Goal: Task Accomplishment & Management: Use online tool/utility

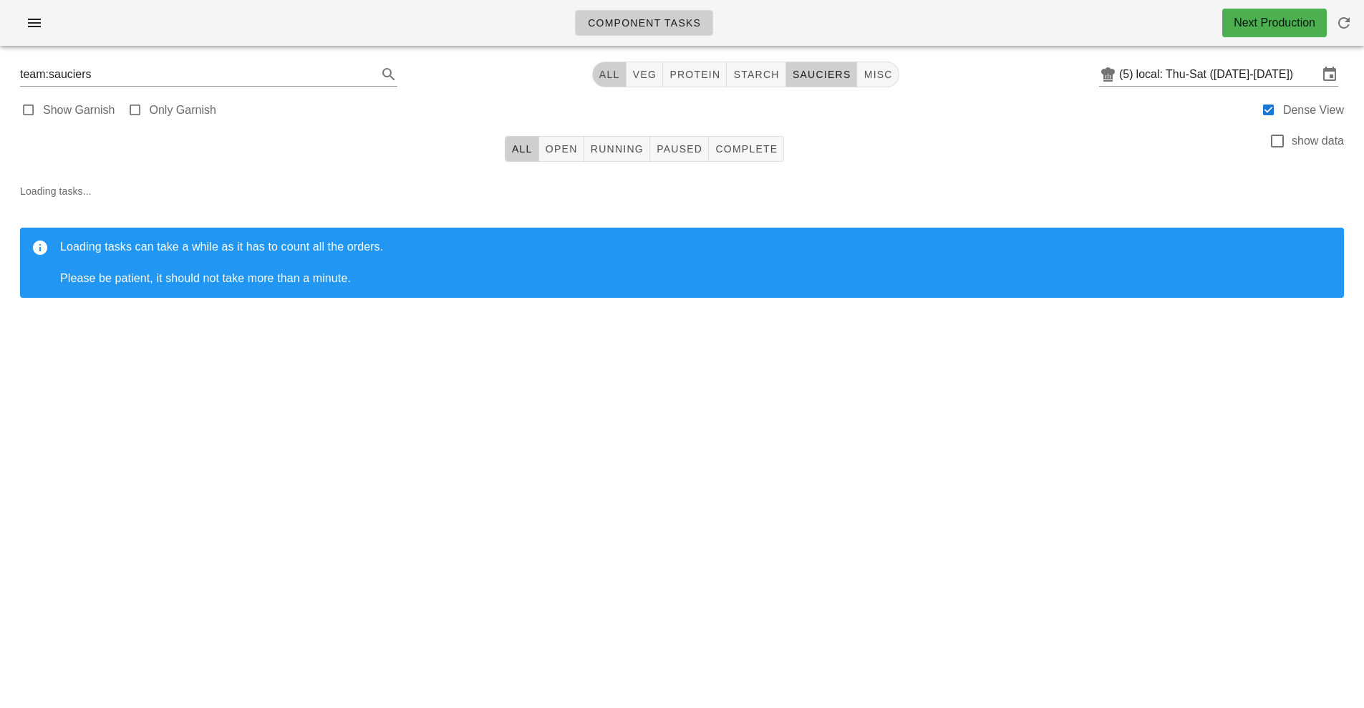
click at [607, 84] on button "All" at bounding box center [609, 75] width 34 height 26
click at [826, 76] on span "sauciers" at bounding box center [815, 74] width 59 height 11
type input "team:sauciers"
click at [834, 555] on div "Component Tasks Next Production team:sauciers All veg protein starch sauciers m…" at bounding box center [682, 354] width 1364 height 708
click at [931, 489] on div "Component Tasks Next Production team:sauciers All veg protein starch sauciers m…" at bounding box center [682, 354] width 1364 height 708
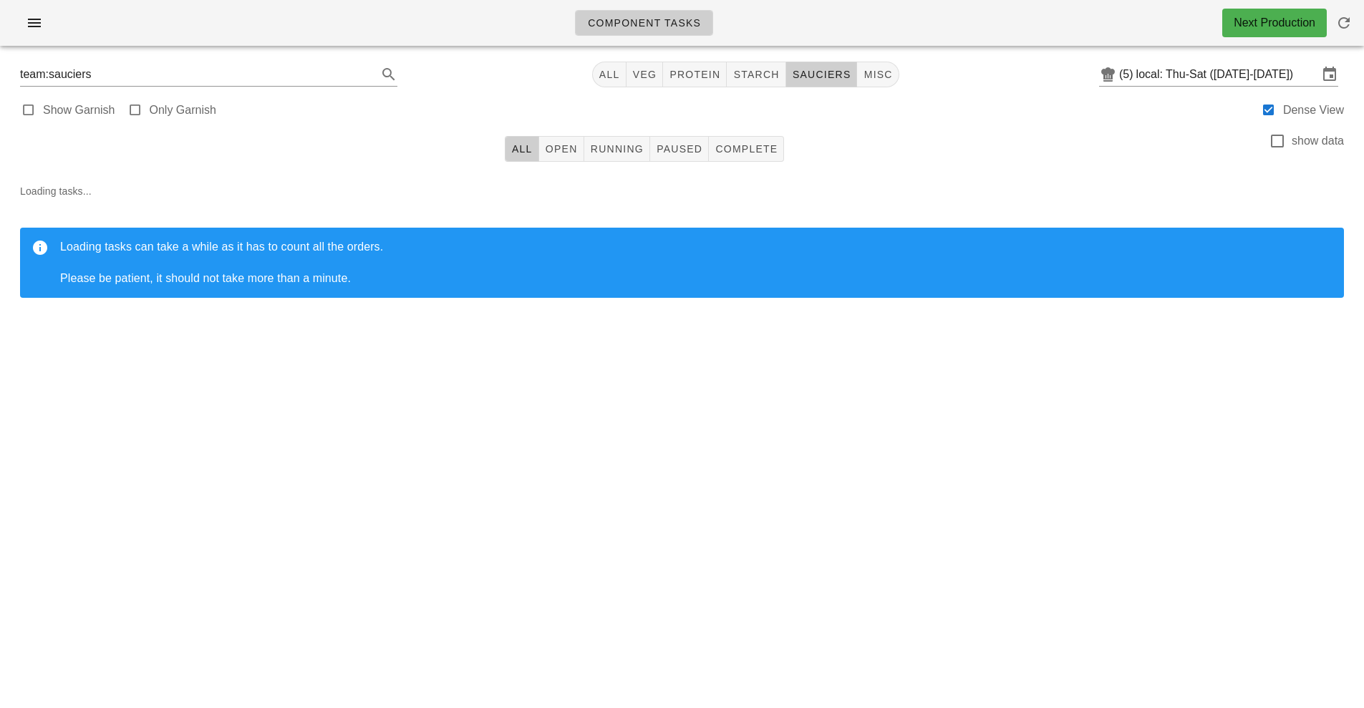
click at [1259, 33] on div "Next Production" at bounding box center [1274, 23] width 105 height 29
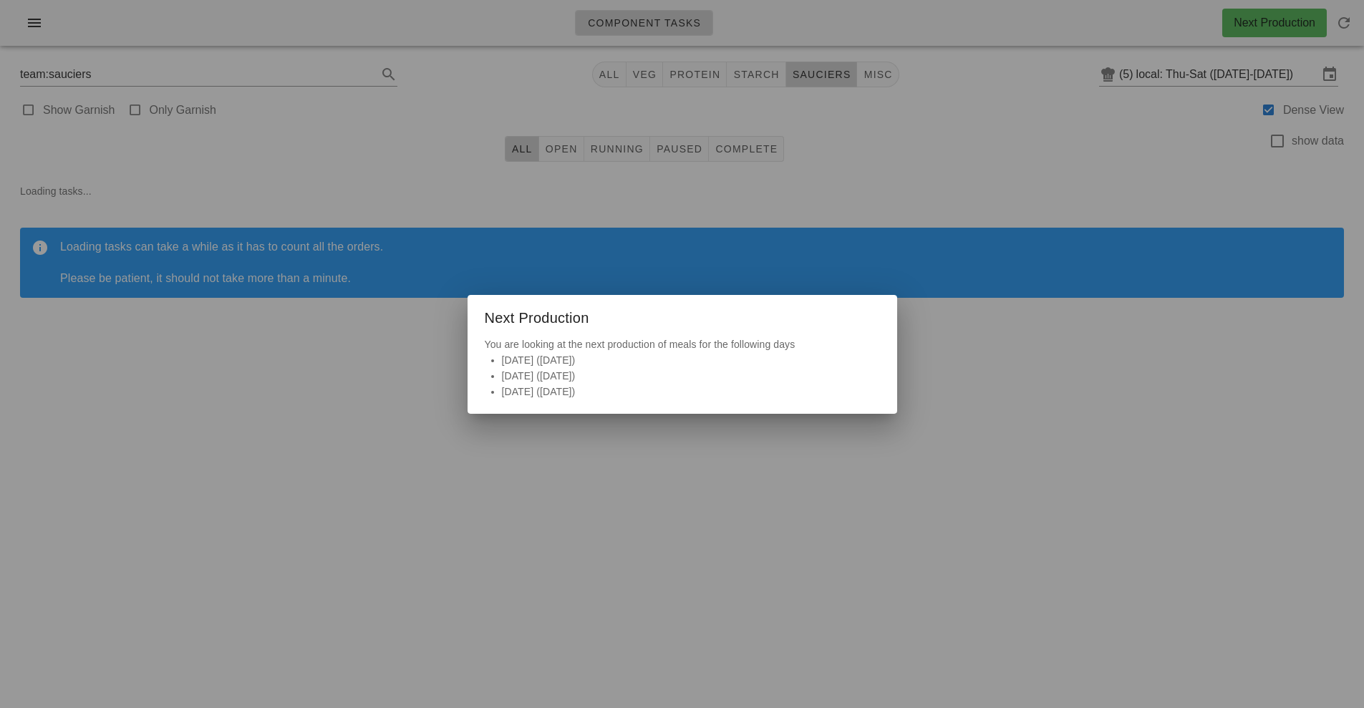
click at [567, 377] on li "[DATE] ([DATE])" at bounding box center [691, 376] width 378 height 16
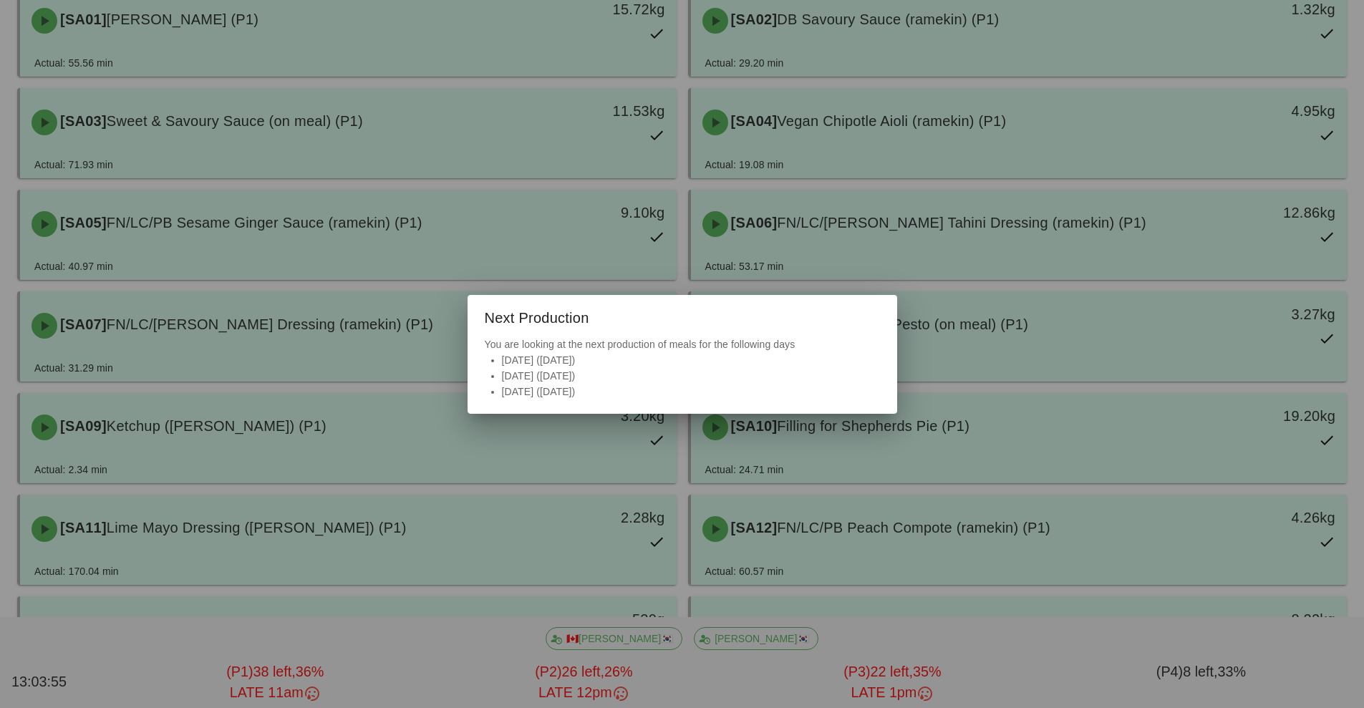
scroll to position [224, 0]
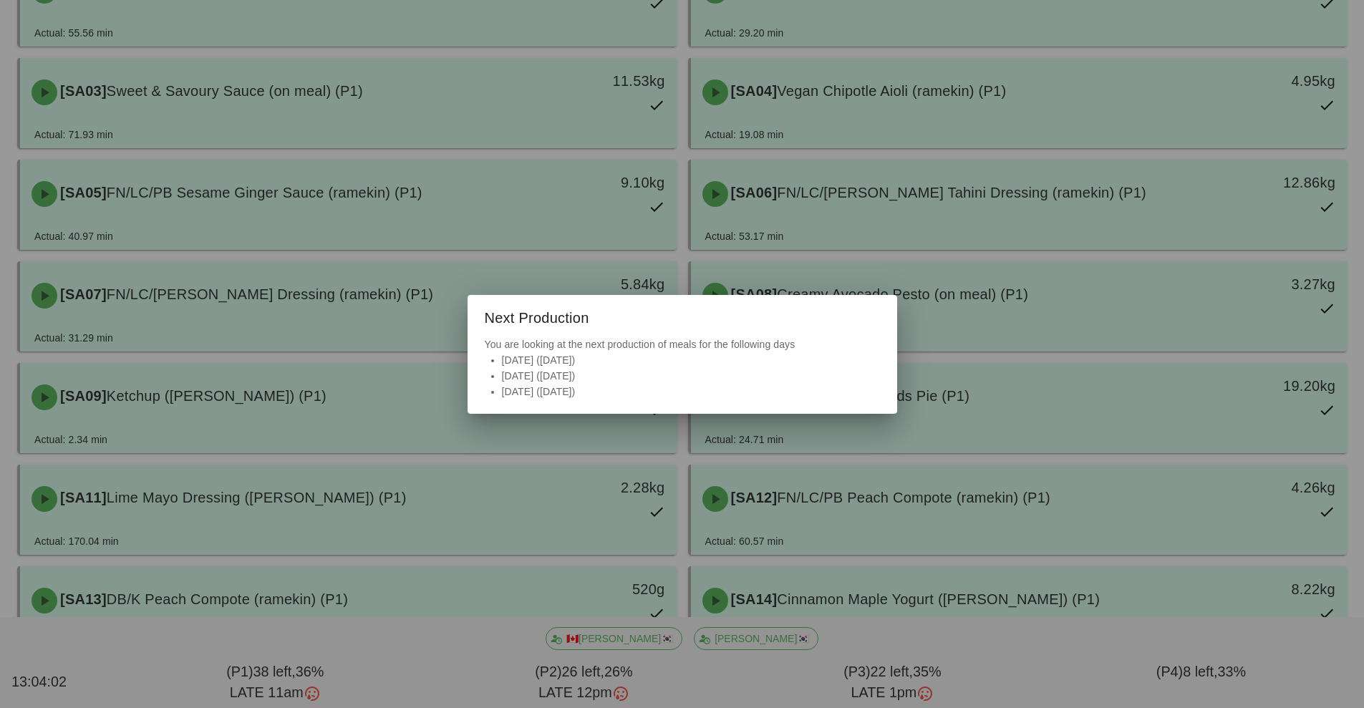
click at [956, 600] on div at bounding box center [682, 354] width 1364 height 708
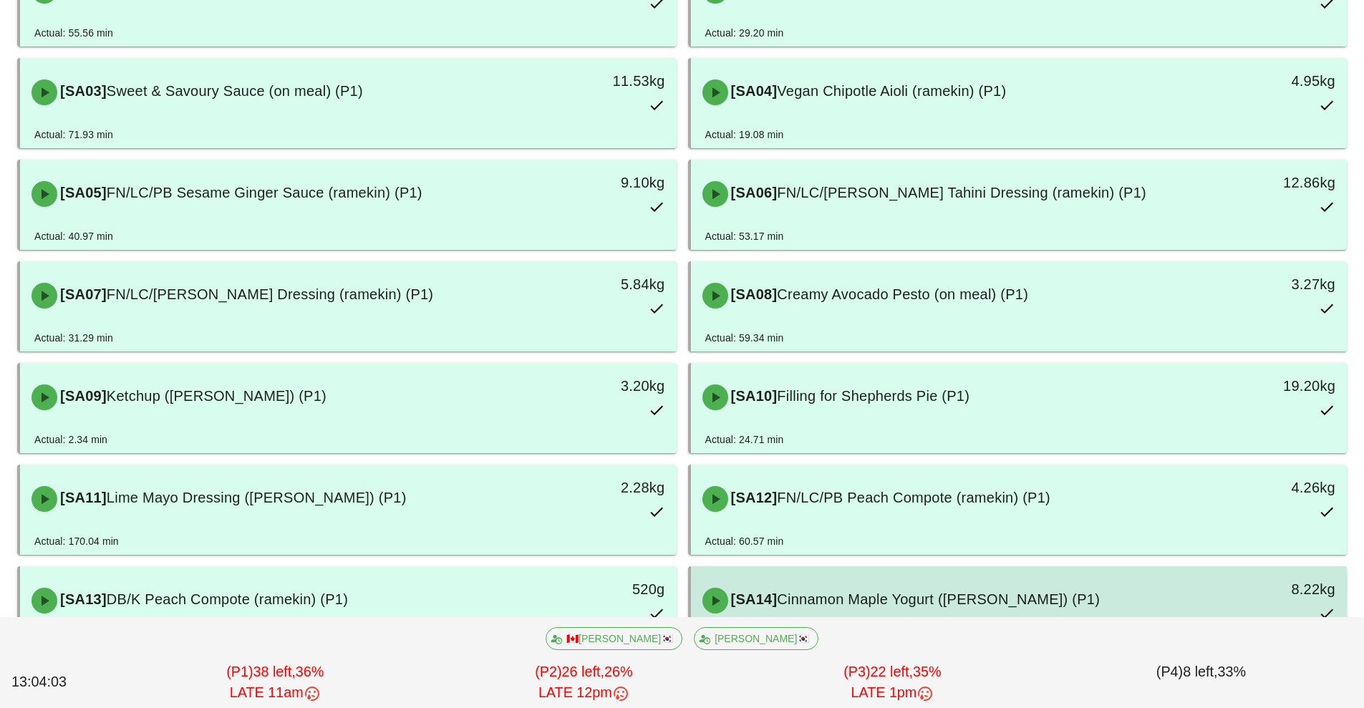
click at [891, 601] on span "Cinnamon Maple Yogurt ([PERSON_NAME]) (P1)" at bounding box center [938, 599] width 323 height 16
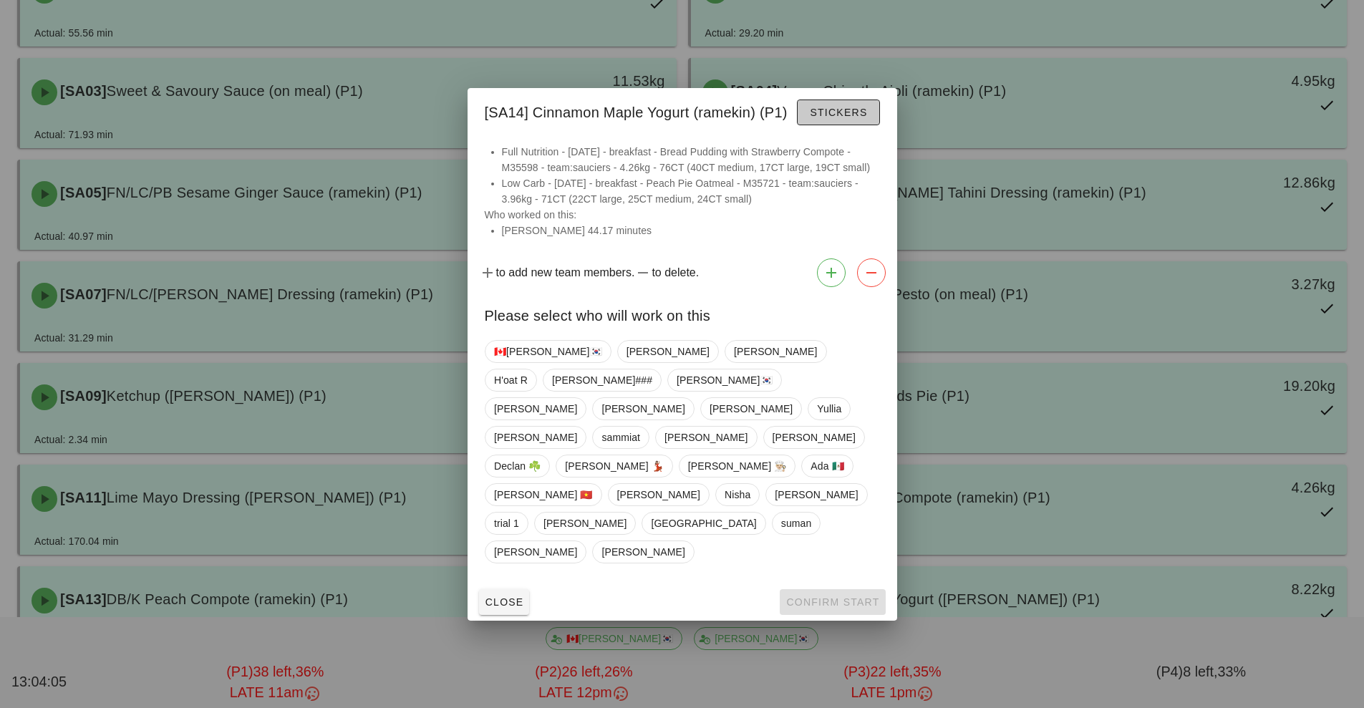
click at [849, 125] on button "Stickers" at bounding box center [838, 113] width 82 height 26
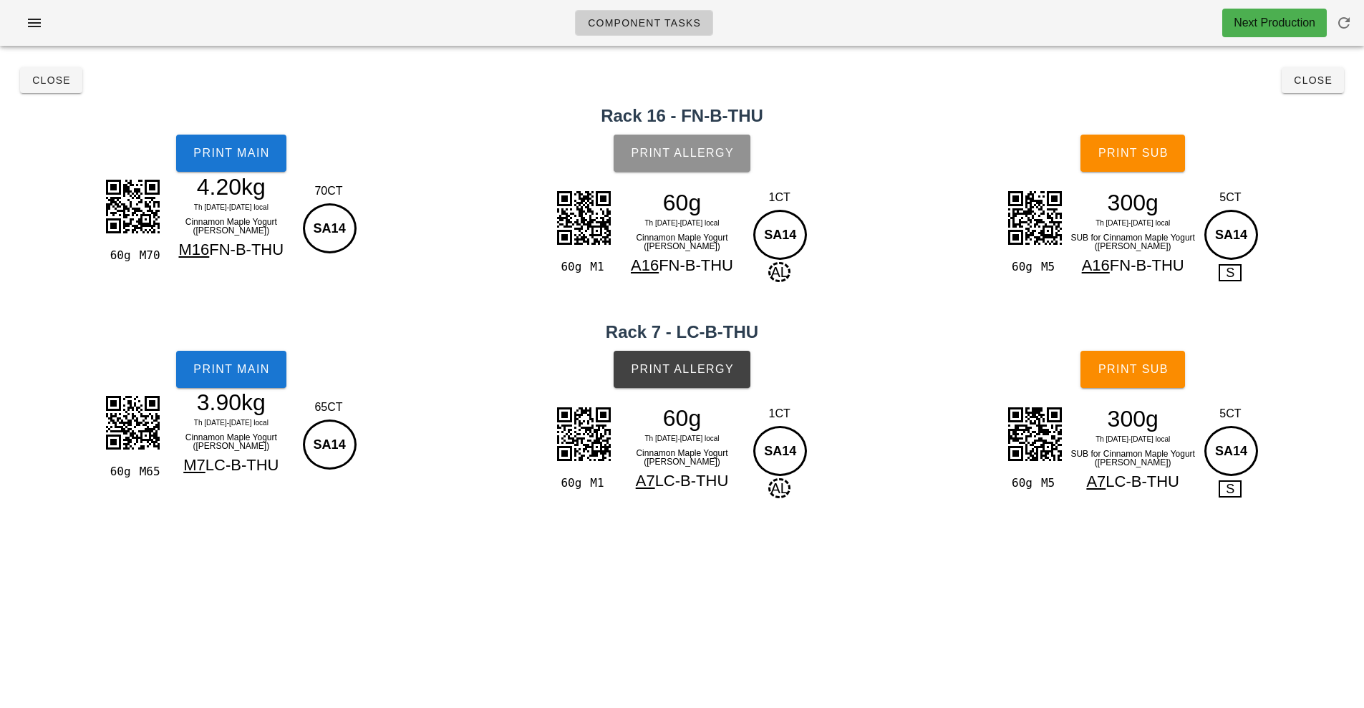
click at [689, 165] on button "Print Allergy" at bounding box center [682, 153] width 137 height 37
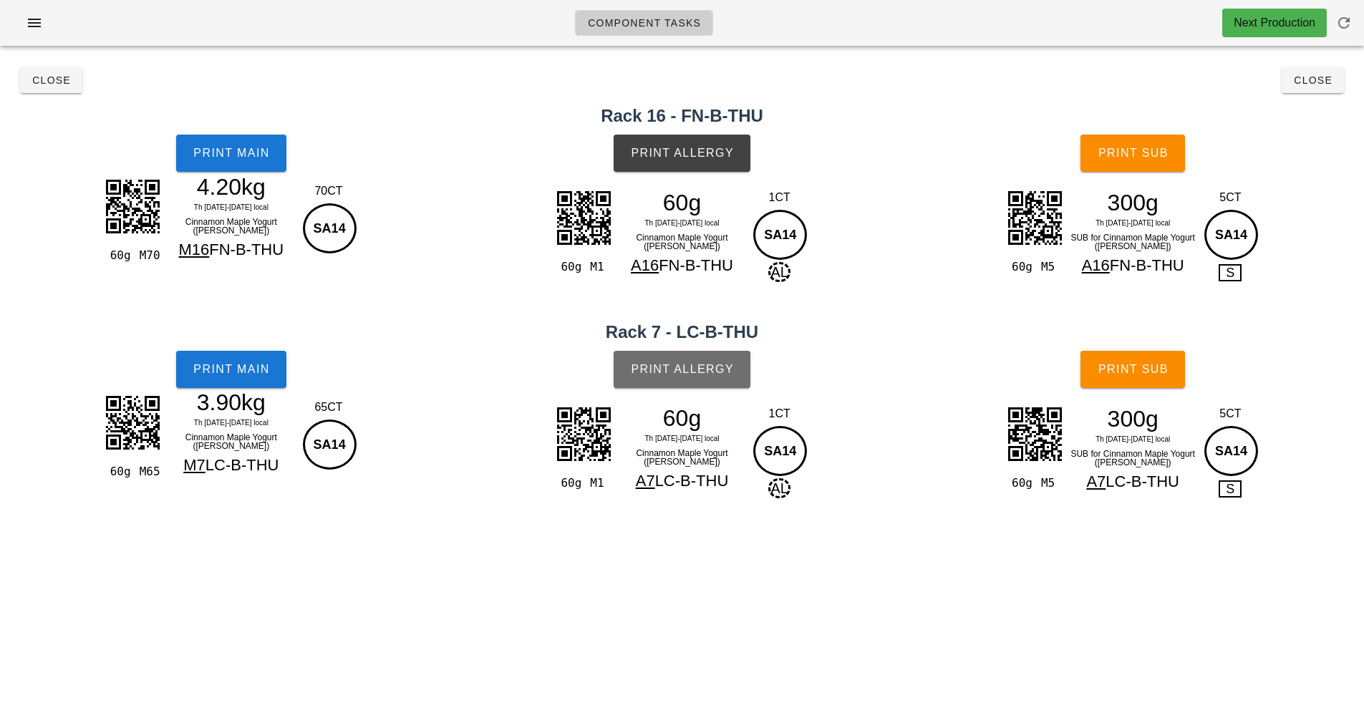
click at [701, 373] on span "Print Allergy" at bounding box center [682, 369] width 104 height 13
click at [1320, 92] on button "Close" at bounding box center [1313, 80] width 62 height 26
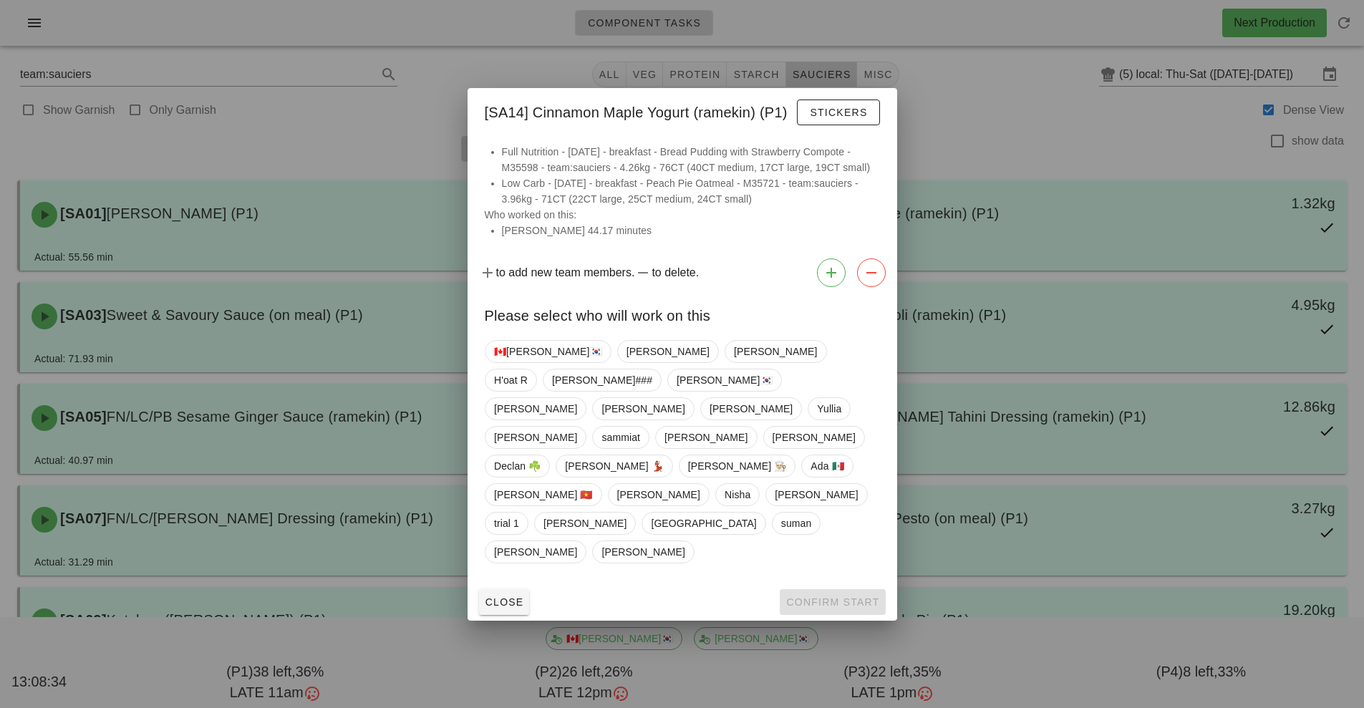
click at [1030, 150] on div at bounding box center [682, 354] width 1364 height 708
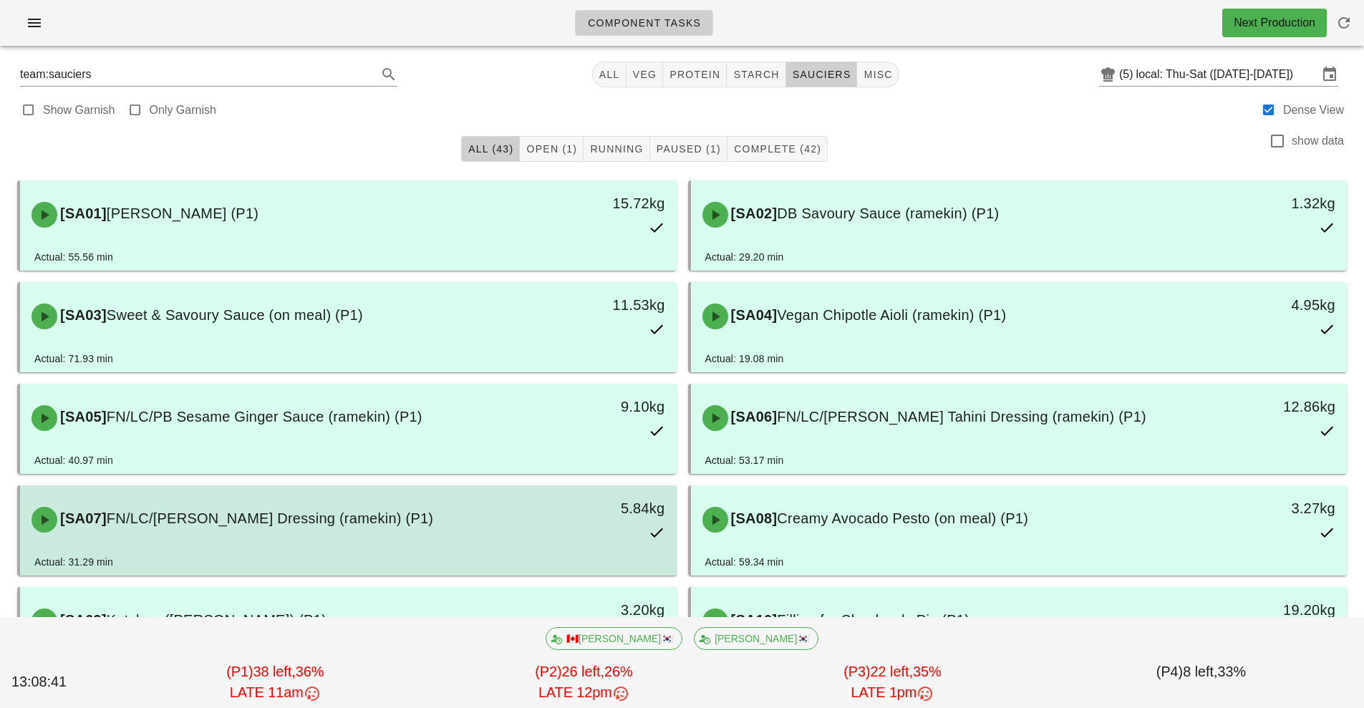
click at [405, 536] on div "[SA07] FN/LC/[PERSON_NAME] Dressing (ramekin) (P1)" at bounding box center [267, 519] width 488 height 43
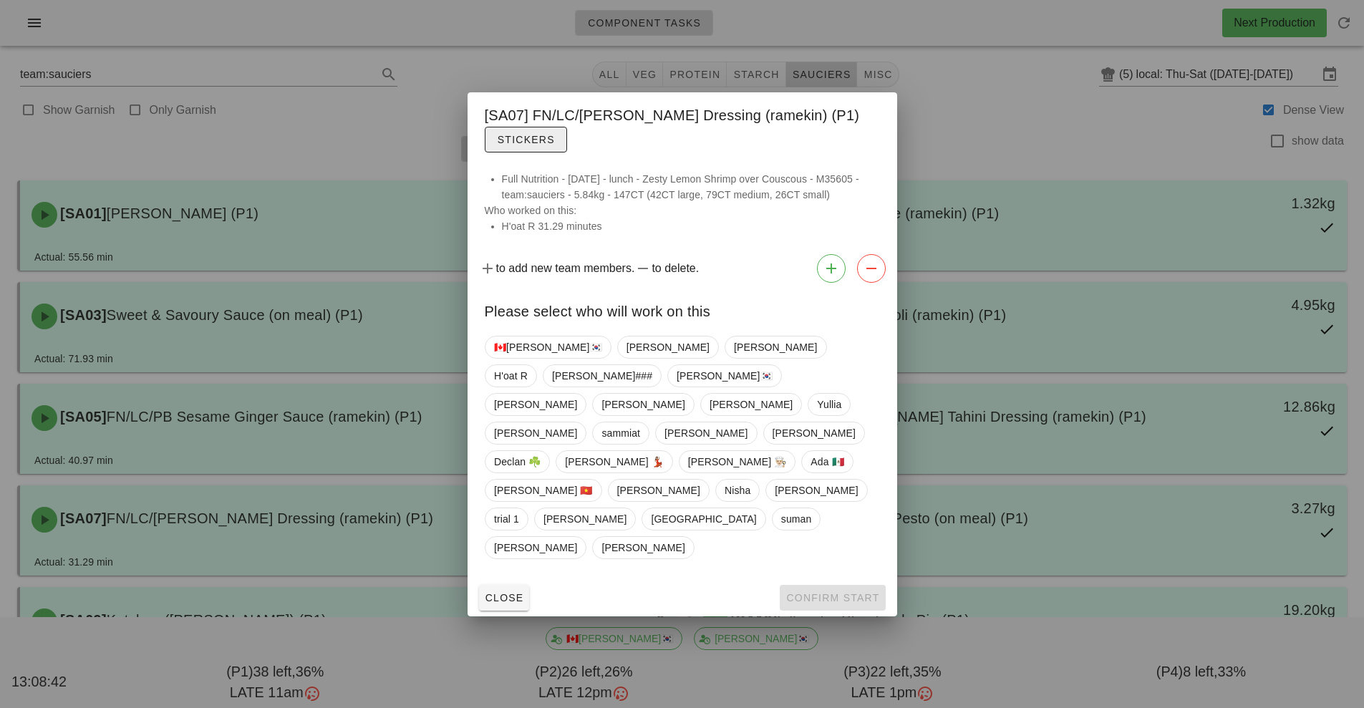
click at [538, 152] on button "Stickers" at bounding box center [526, 140] width 82 height 26
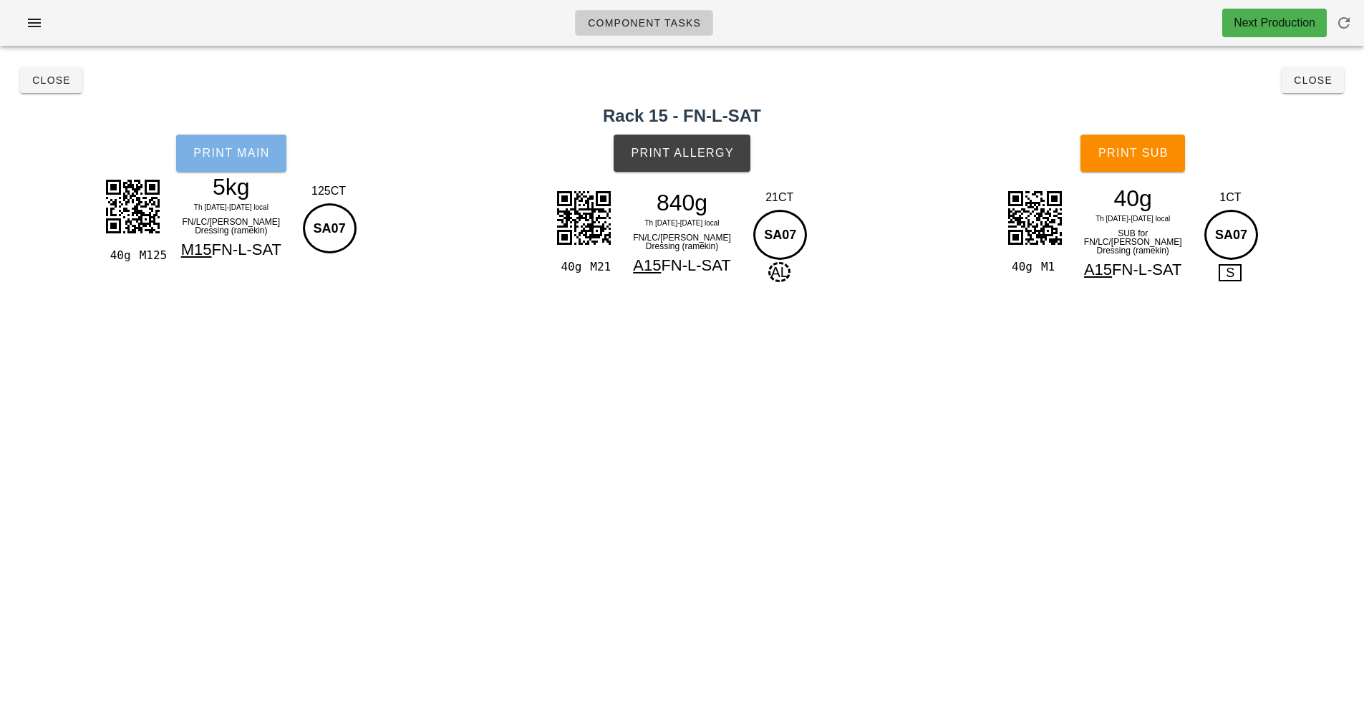
click at [240, 155] on span "Print Main" at bounding box center [231, 153] width 77 height 13
click at [243, 185] on div "5kg" at bounding box center [231, 186] width 125 height 21
click at [249, 163] on button "Print Main" at bounding box center [231, 153] width 110 height 37
click at [1042, 286] on div "40g M1 40g Th [DATE]-[DATE] local SUB for FN/LC/[PERSON_NAME] Dressing (ramekin…" at bounding box center [1133, 249] width 254 height 127
click at [1025, 287] on div "40g M1 40g Th [DATE]-[DATE] local SUB for FN/LC/[PERSON_NAME] Dressing (ramekin…" at bounding box center [1133, 249] width 254 height 127
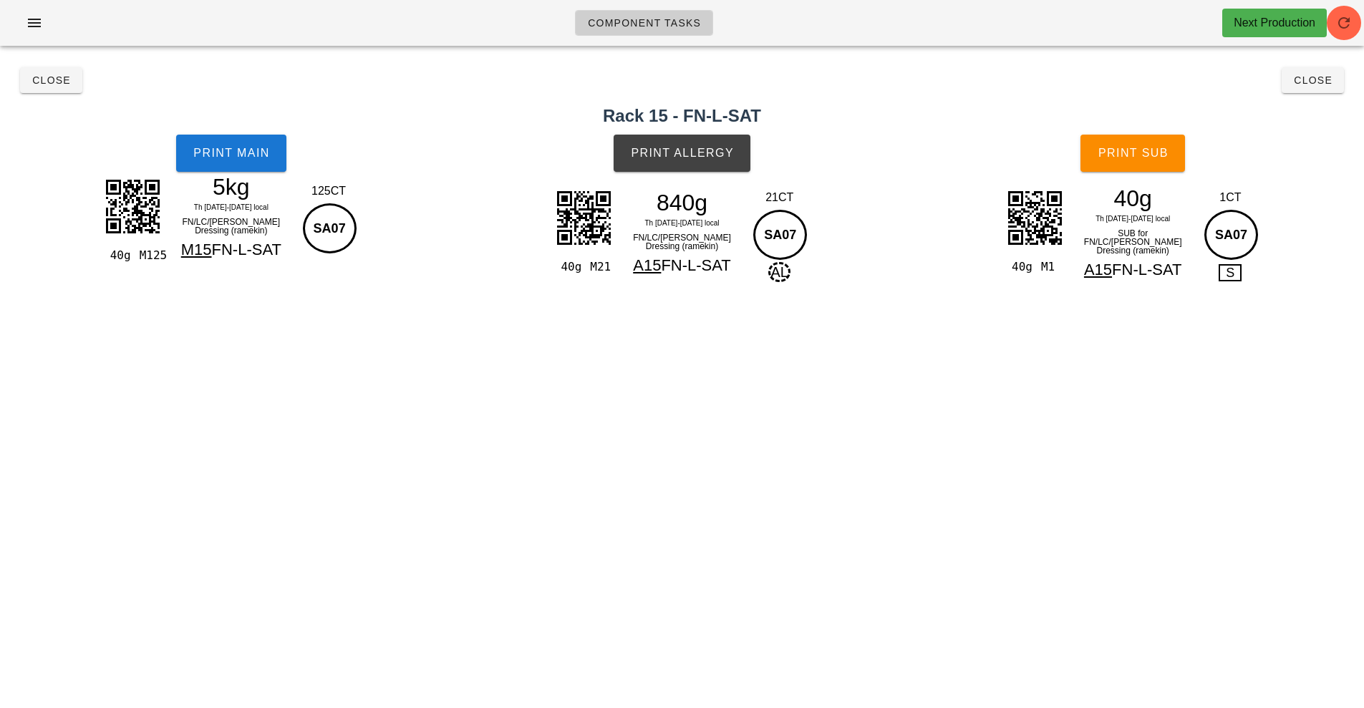
click at [1135, 330] on div "Component Tasks Next Production team:sauciers All veg protein starch sauciers m…" at bounding box center [682, 354] width 1364 height 708
click at [72, 77] on button "Close" at bounding box center [51, 80] width 62 height 26
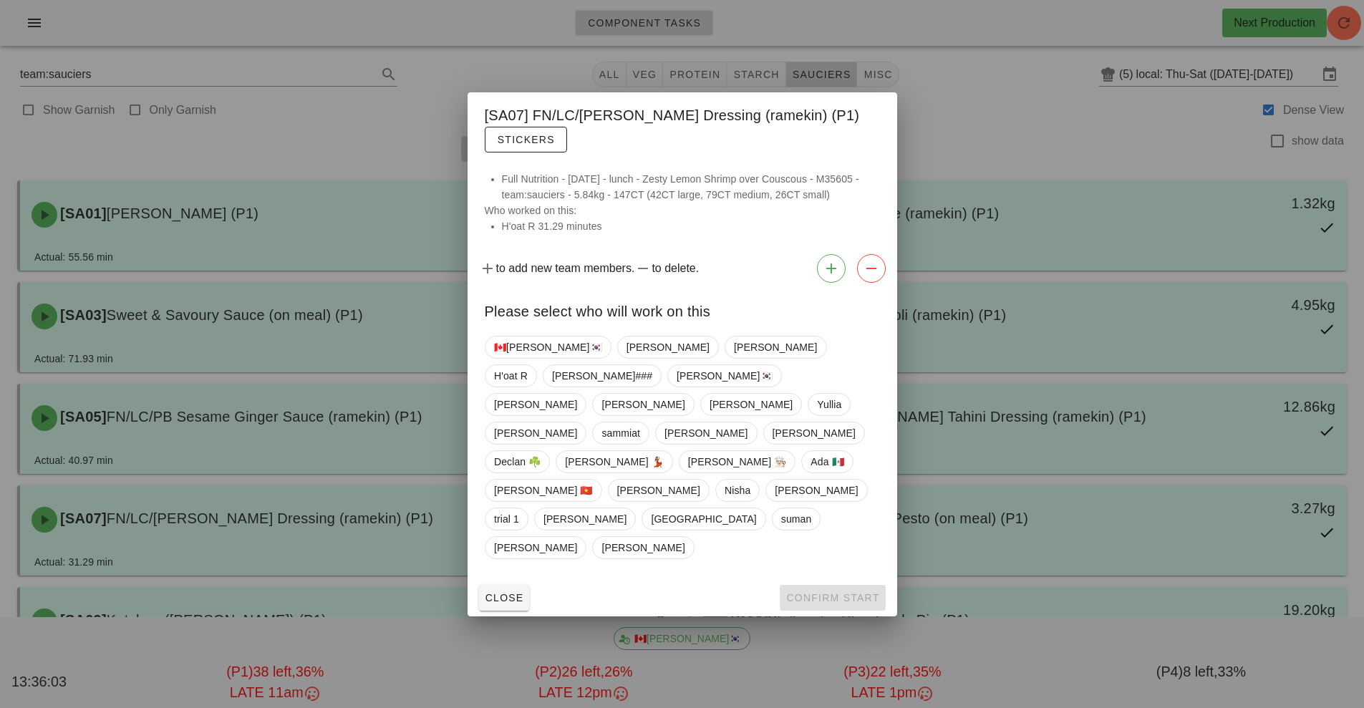
click at [198, 324] on div at bounding box center [682, 354] width 1364 height 708
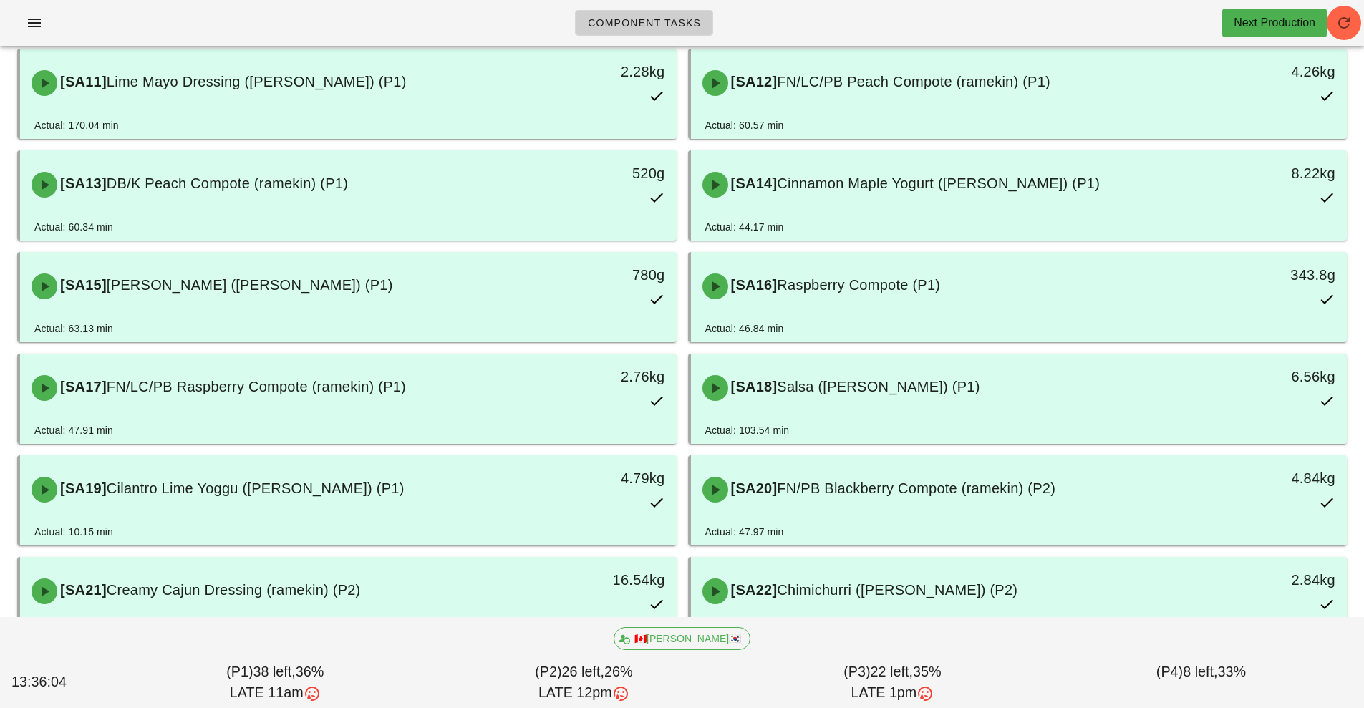
scroll to position [630, 0]
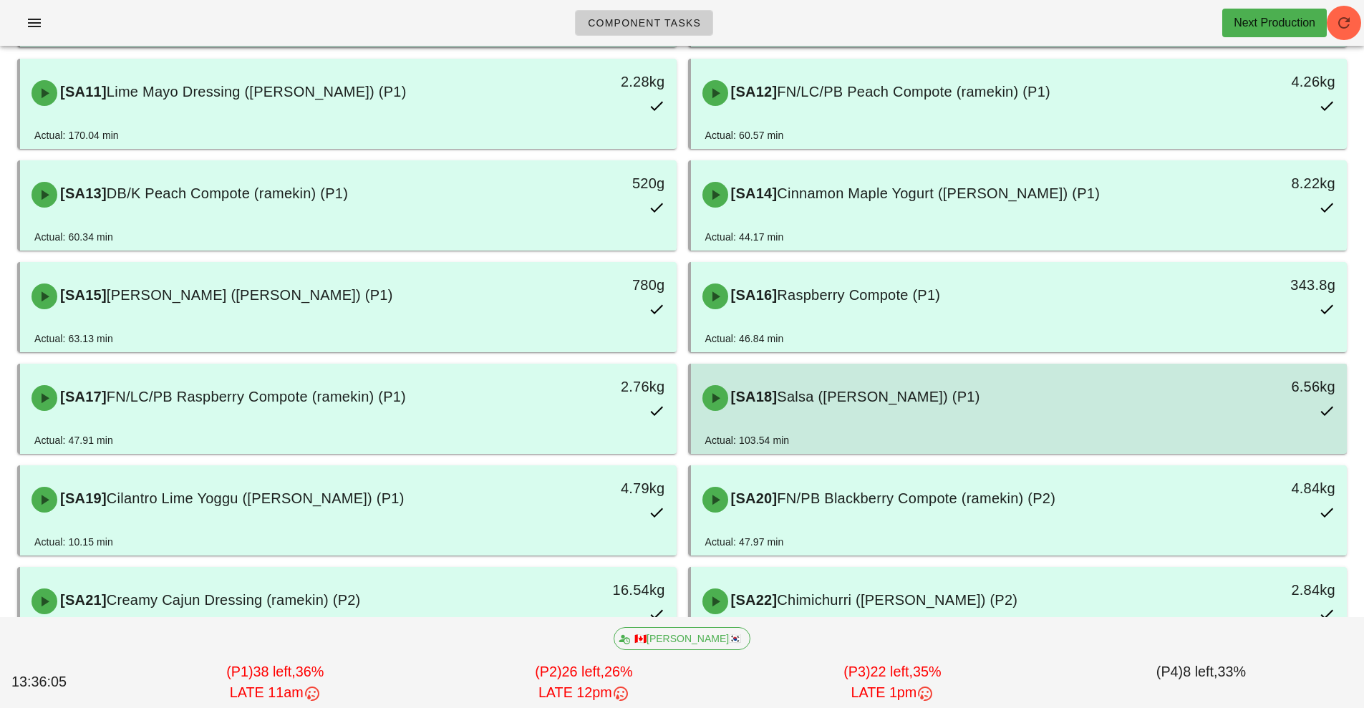
click at [778, 411] on div "[SA18] Salsa ([PERSON_NAME]) (P1)" at bounding box center [938, 398] width 488 height 43
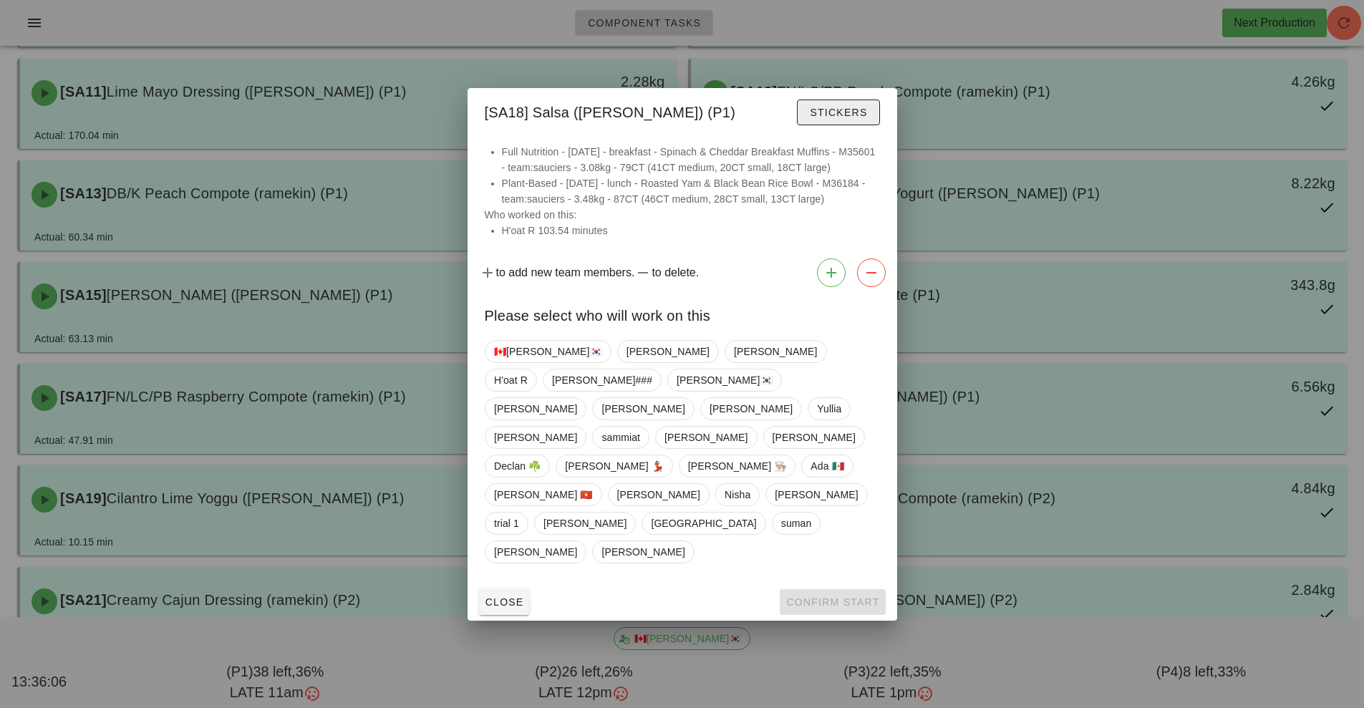
click at [836, 118] on span "Stickers" at bounding box center [838, 112] width 58 height 11
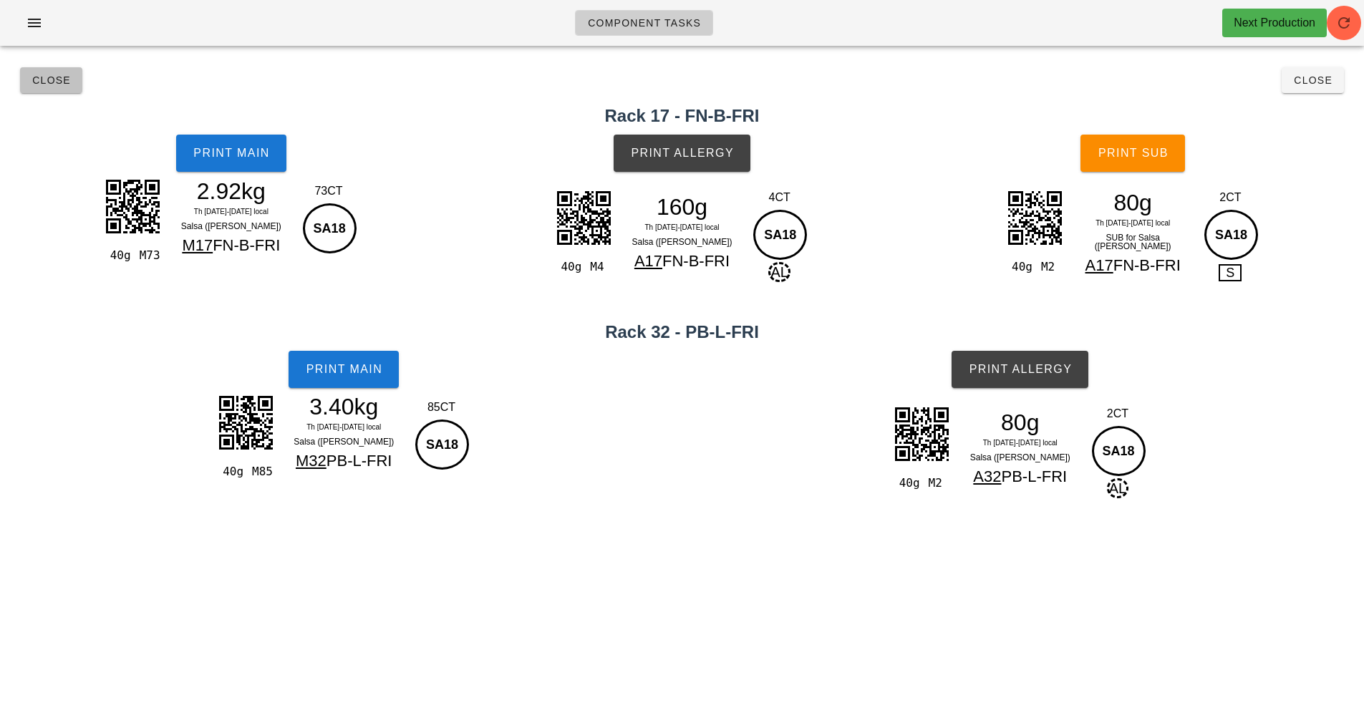
click at [64, 84] on span "Close" at bounding box center [51, 79] width 39 height 11
